Goal: Information Seeking & Learning: Learn about a topic

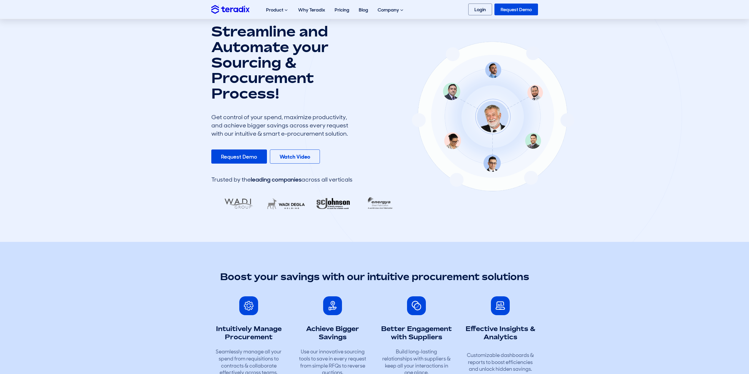
drag, startPoint x: 365, startPoint y: 208, endPoint x: 350, endPoint y: 212, distance: 15.4
click at [350, 212] on div at bounding box center [305, 203] width 185 height 21
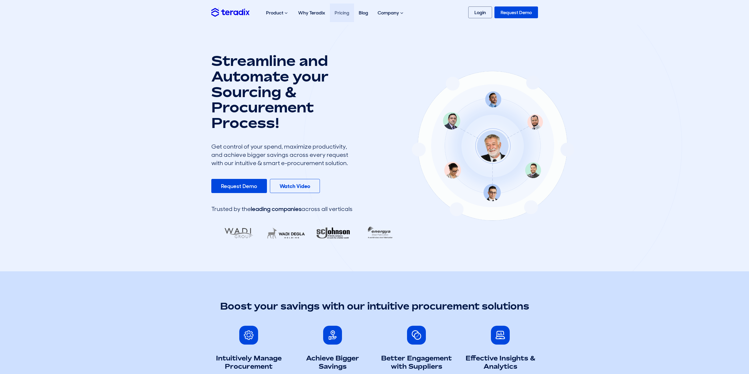
click at [340, 13] on link "Pricing" at bounding box center [342, 13] width 24 height 19
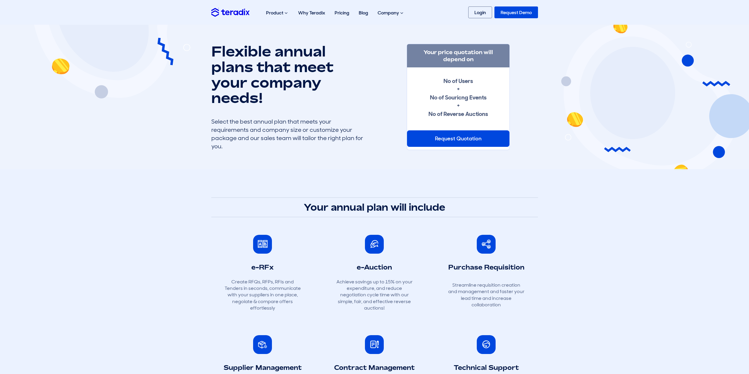
click at [453, 97] on strong "No of Users + No of Souricng Events + No of Reverse Auctions" at bounding box center [458, 97] width 59 height 41
drag, startPoint x: 453, startPoint y: 84, endPoint x: 456, endPoint y: 86, distance: 4.0
click at [456, 86] on div "No of Users + No of Souricng Events + No of Reverse Auctions" at bounding box center [458, 97] width 59 height 41
click at [454, 95] on strong "No of Users + No of Souricng Events + No of Reverse Auctions" at bounding box center [458, 97] width 59 height 41
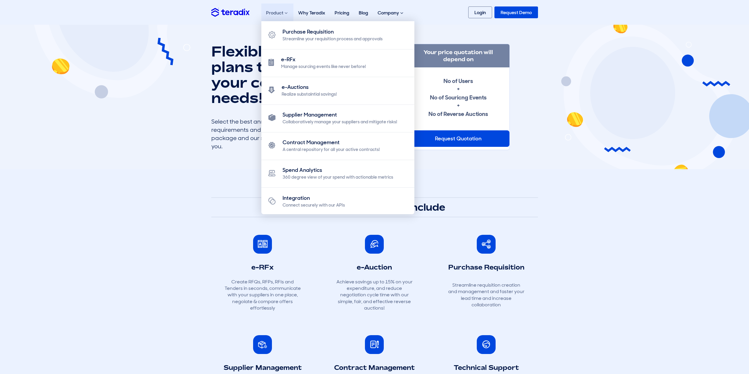
click at [281, 12] on div "Product Purchase Requisition Streamline your requisition process and approvals …" at bounding box center [278, 13] width 32 height 19
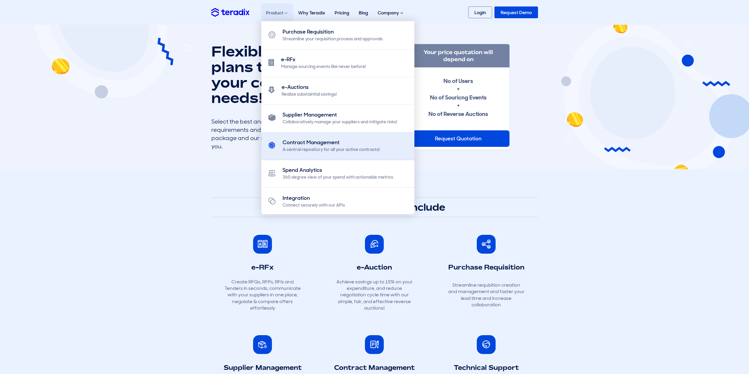
click at [306, 138] on link "Contract Management A central repository for all your active contracts!" at bounding box center [338, 146] width 153 height 28
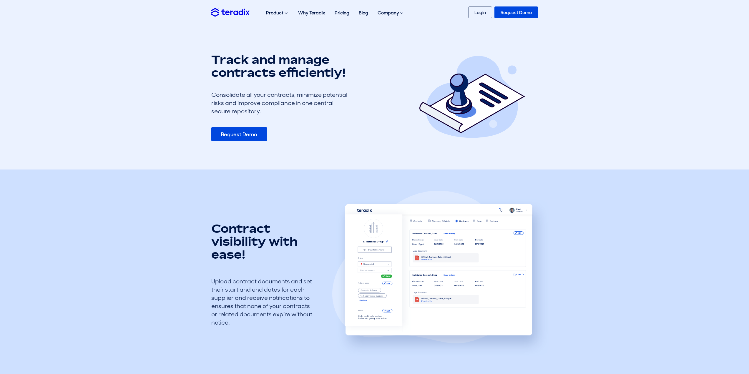
drag, startPoint x: 340, startPoint y: 74, endPoint x: 348, endPoint y: 63, distance: 13.8
click at [340, 74] on h1 "Track and manage contracts efficiently!" at bounding box center [281, 66] width 141 height 26
